Goal: Information Seeking & Learning: Learn about a topic

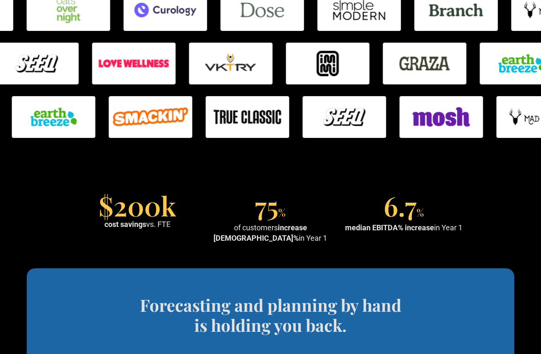
scroll to position [603, 0]
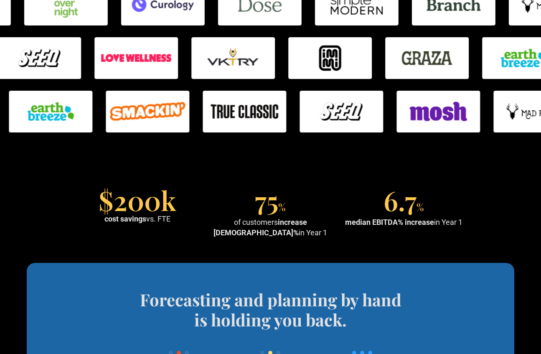
click at [125, 181] on section "$200k cost savings vs. FTE 75 % of customers increase EBITDA% in Year 1 6.7 % m…" at bounding box center [270, 214] width 541 height 98
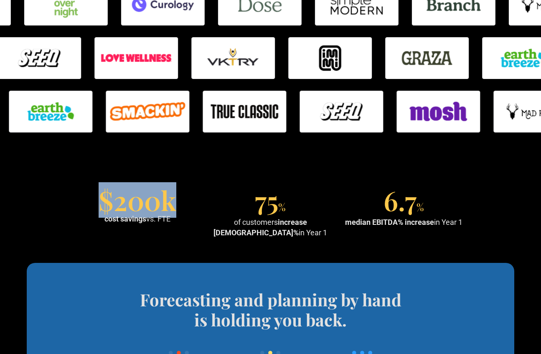
click at [125, 181] on section "$200k cost savings vs. FTE 75 % of customers increase EBITDA% in Year 1 6.7 % m…" at bounding box center [270, 214] width 541 height 98
click at [125, 210] on div "$200k" at bounding box center [138, 200] width 78 height 20
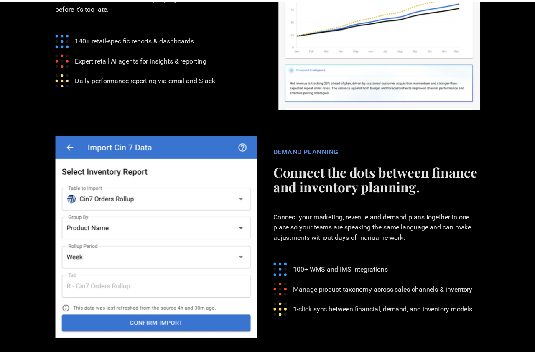
scroll to position [1920, 0]
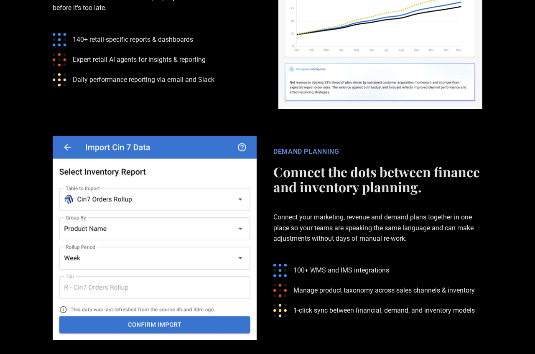
click at [243, 196] on img at bounding box center [155, 238] width 204 height 204
click at [229, 203] on img at bounding box center [155, 238] width 204 height 204
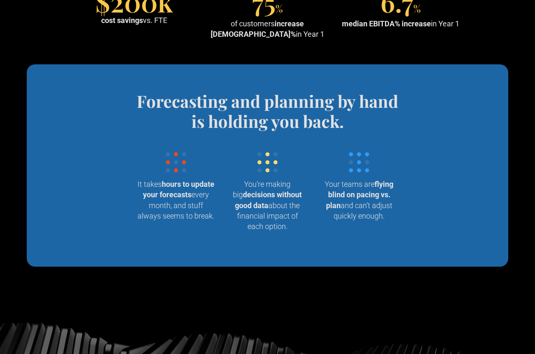
scroll to position [0, 0]
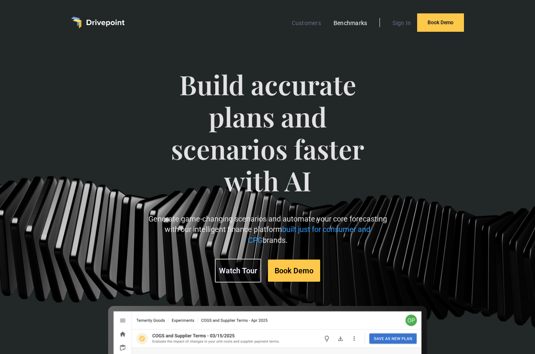
click at [337, 23] on link "Benchmarks" at bounding box center [350, 23] width 42 height 11
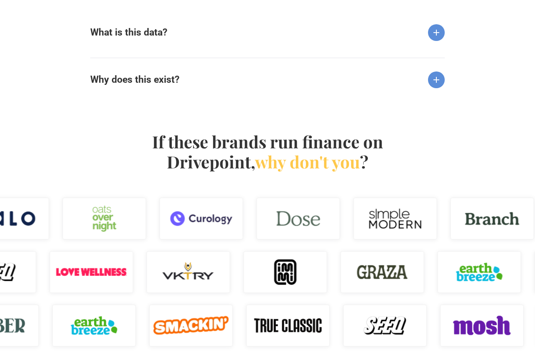
scroll to position [935, 0]
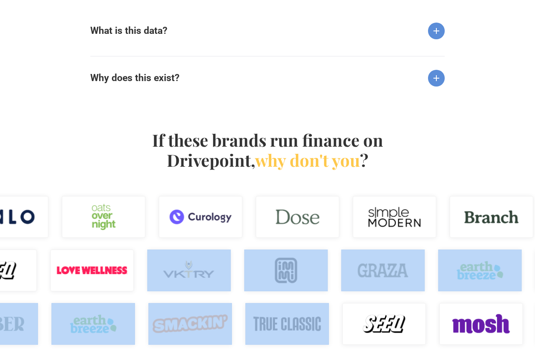
drag, startPoint x: 333, startPoint y: 308, endPoint x: 286, endPoint y: 292, distance: 50.0
click at [286, 292] on div "If these brands run finance on Drivepoint, why don't you ?" at bounding box center [267, 240] width 535 height 274
click at [286, 292] on div at bounding box center [334, 270] width 535 height 53
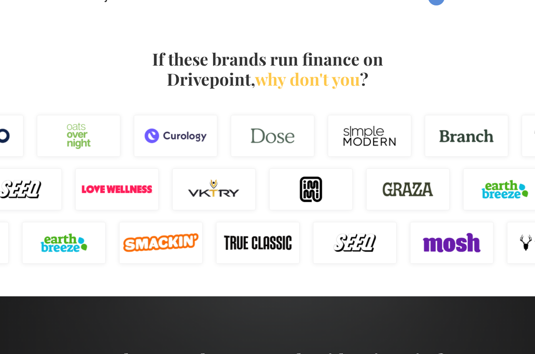
scroll to position [1018, 0]
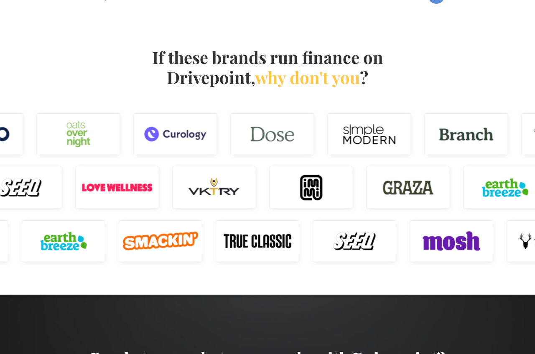
click at [307, 267] on div at bounding box center [354, 240] width 535 height 53
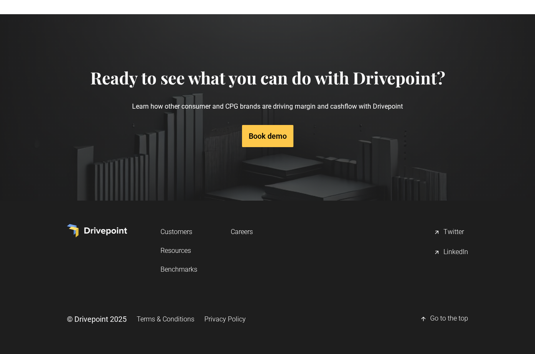
scroll to position [1300, 0]
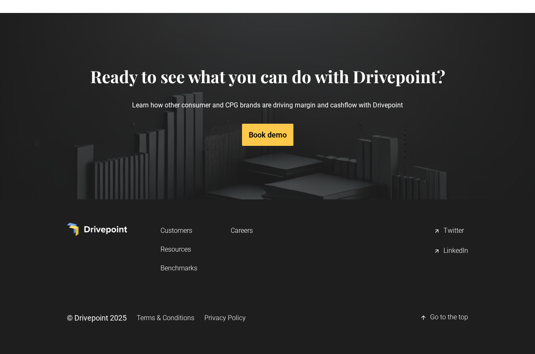
click at [449, 247] on div "LinkedIn" at bounding box center [455, 251] width 25 height 10
